Goal: Find specific page/section: Find specific page/section

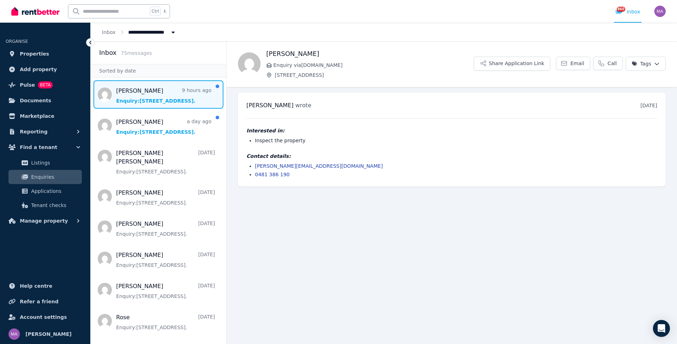
click at [125, 92] on span "Message list" at bounding box center [159, 94] width 136 height 28
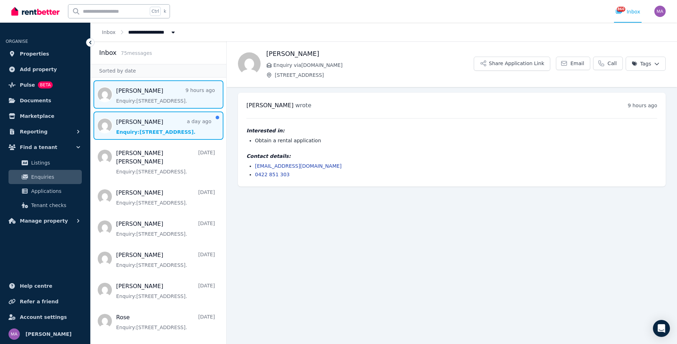
click at [143, 130] on span "Message list" at bounding box center [159, 126] width 136 height 28
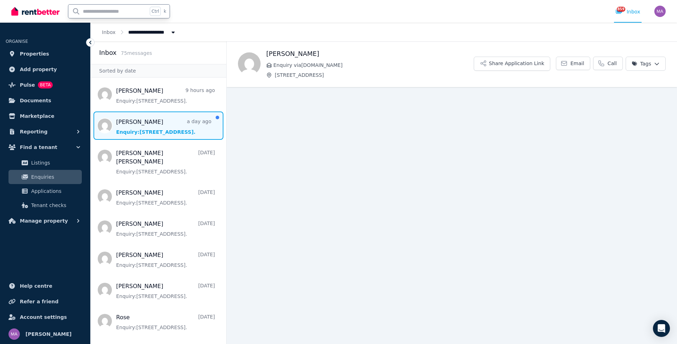
click at [114, 10] on input "text" at bounding box center [107, 11] width 79 height 13
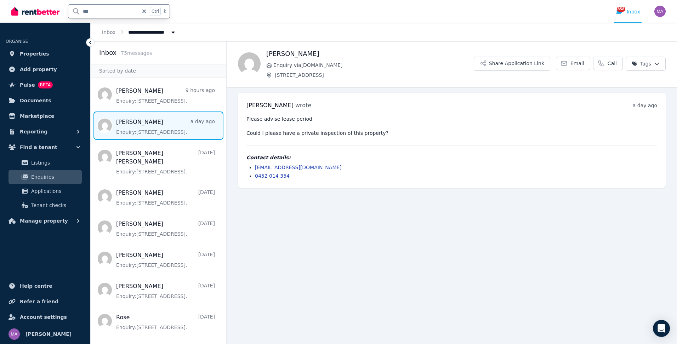
type input "****"
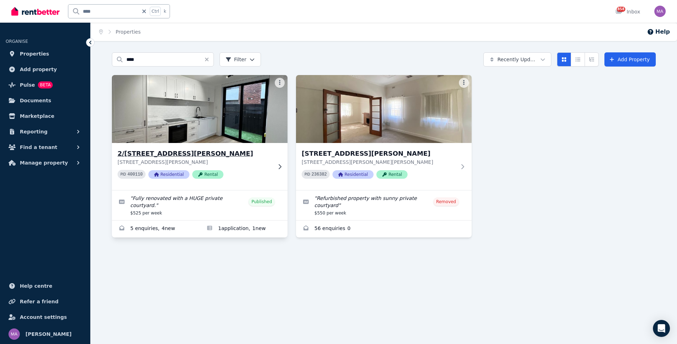
click at [278, 165] on icon at bounding box center [279, 167] width 7 height 6
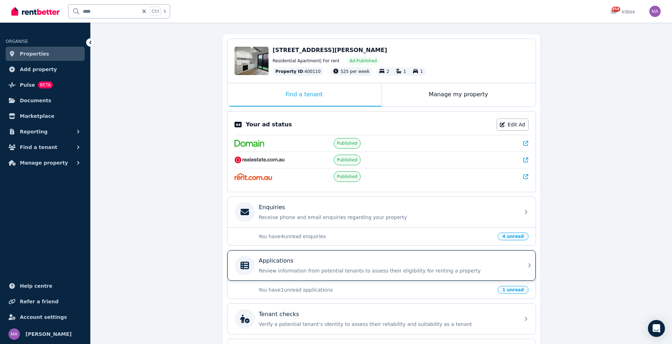
scroll to position [71, 0]
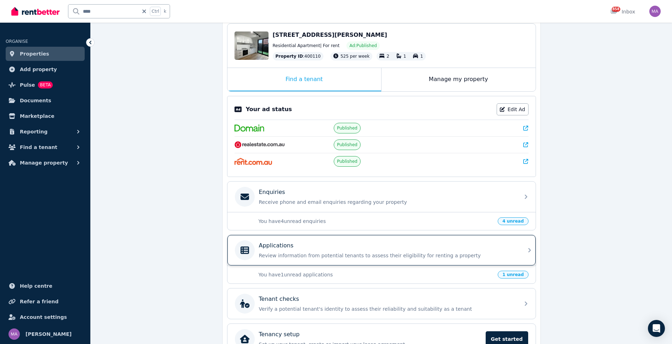
click at [530, 253] on icon at bounding box center [529, 250] width 9 height 9
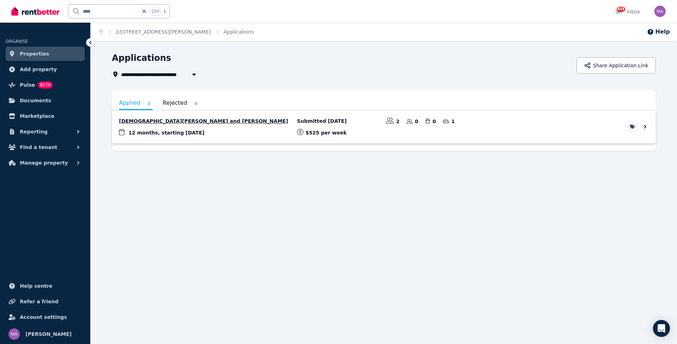
click at [205, 125] on link "View application: Matthew Roots and Chau Nghia" at bounding box center [384, 127] width 544 height 33
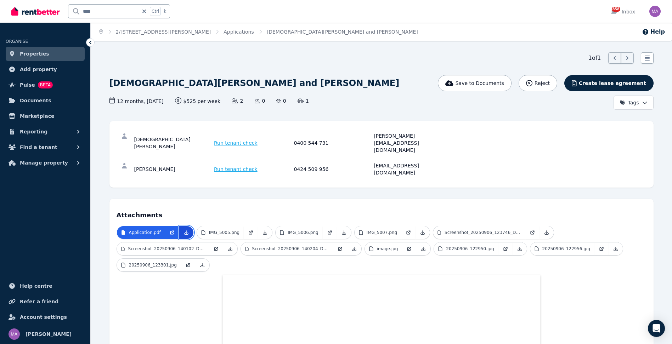
click at [183, 230] on icon at bounding box center [186, 233] width 6 height 6
